Goal: Task Accomplishment & Management: Manage account settings

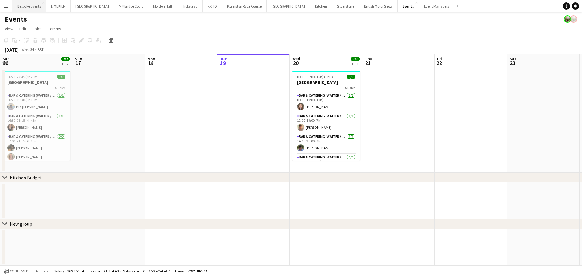
scroll to position [0, 145]
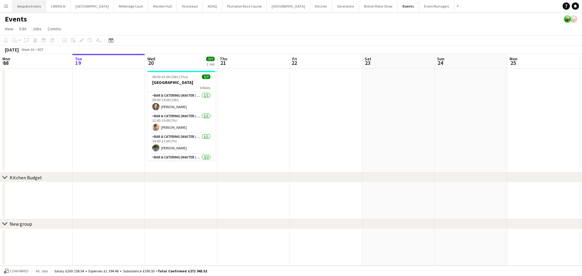
click at [28, 9] on button "Bespoke Events Close" at bounding box center [29, 6] width 34 height 12
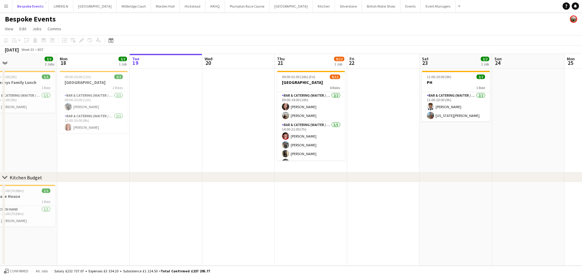
scroll to position [84, 0]
click at [319, 123] on app-card-role "Bar & Catering (Waiter / waitress) [DATE] 14:00-21:00 (7h) [PERSON_NAME] [PERSO…" at bounding box center [311, 111] width 68 height 56
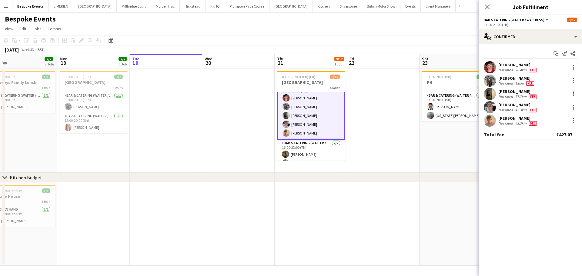
scroll to position [86, 0]
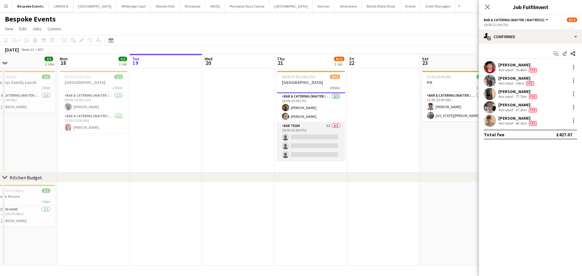
click at [315, 156] on app-card-role "Bar Team 5I 0/3 18:00-01:00 (7h) single-neutral-actions single-neutral-actions …" at bounding box center [311, 142] width 68 height 38
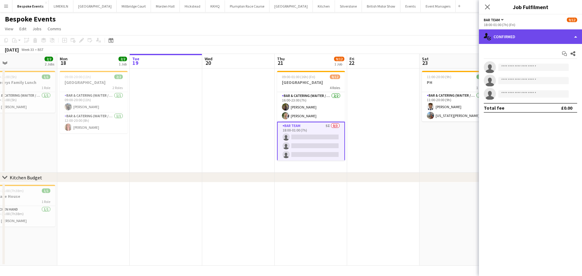
click at [531, 36] on div "single-neutral-actions-check-2 Confirmed" at bounding box center [530, 36] width 103 height 15
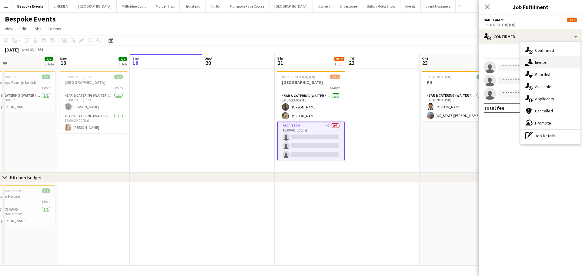
click at [549, 63] on div "single-neutral-actions-share-1 Invited" at bounding box center [551, 62] width 60 height 12
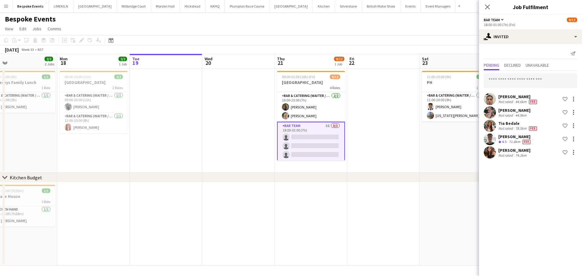
scroll to position [0, 0]
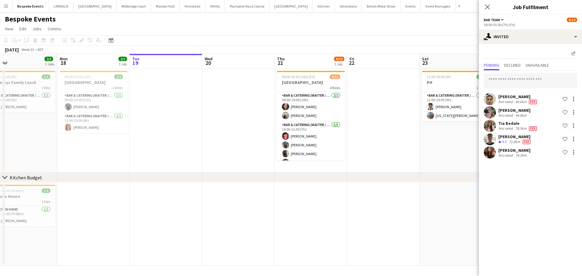
click at [346, 123] on app-date-cell "09:00-01:00 (16h) (Fri) 9/12 Pylewell Park 4 Roles Bar & Catering (Waiter / wai…" at bounding box center [311, 121] width 72 height 104
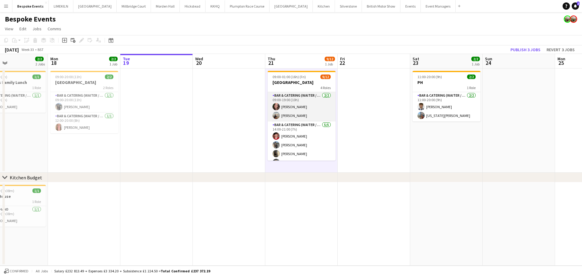
scroll to position [84, 0]
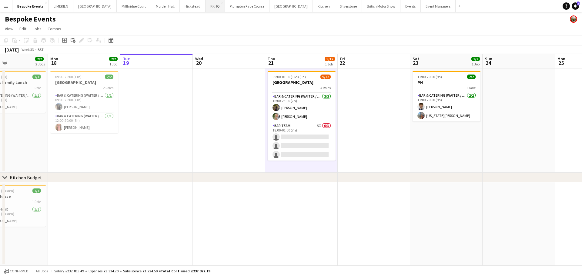
click at [206, 5] on button "KKHQ Close" at bounding box center [215, 6] width 19 height 12
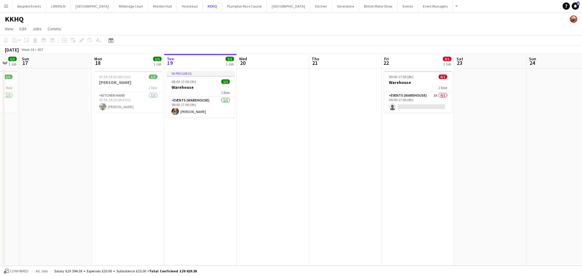
scroll to position [0, 125]
click at [269, 5] on button "[GEOGRAPHIC_DATA] Close" at bounding box center [288, 6] width 43 height 12
